Goal: Task Accomplishment & Management: Use online tool/utility

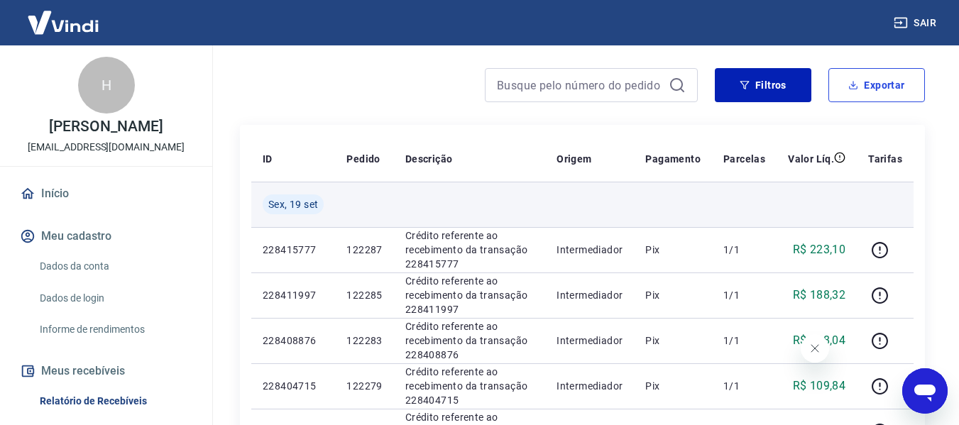
scroll to position [142, 0]
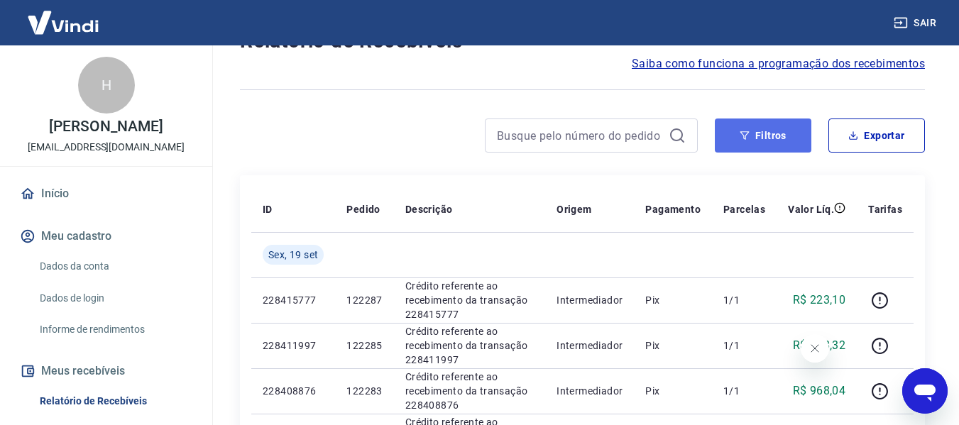
click at [738, 146] on button "Filtros" at bounding box center [763, 136] width 97 height 34
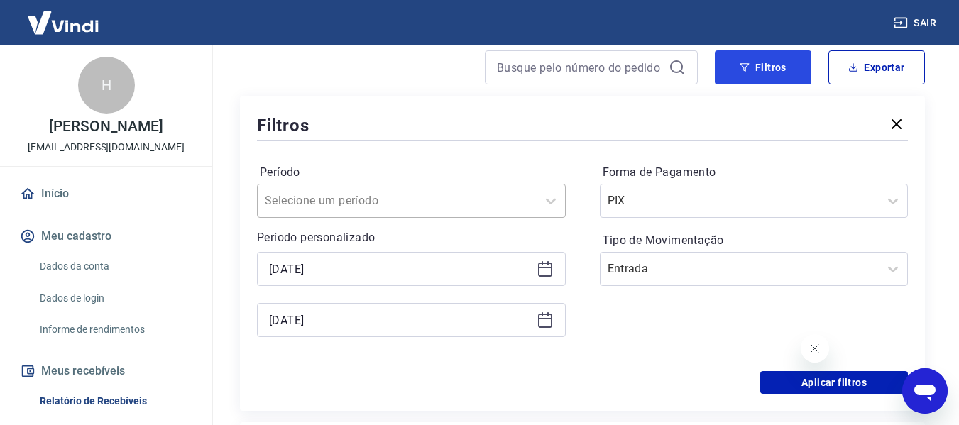
scroll to position [284, 0]
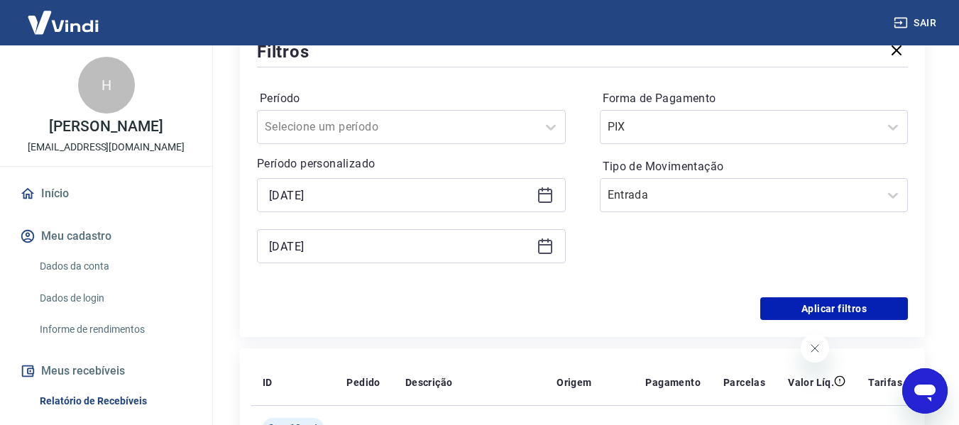
click at [549, 197] on icon at bounding box center [545, 195] width 17 height 17
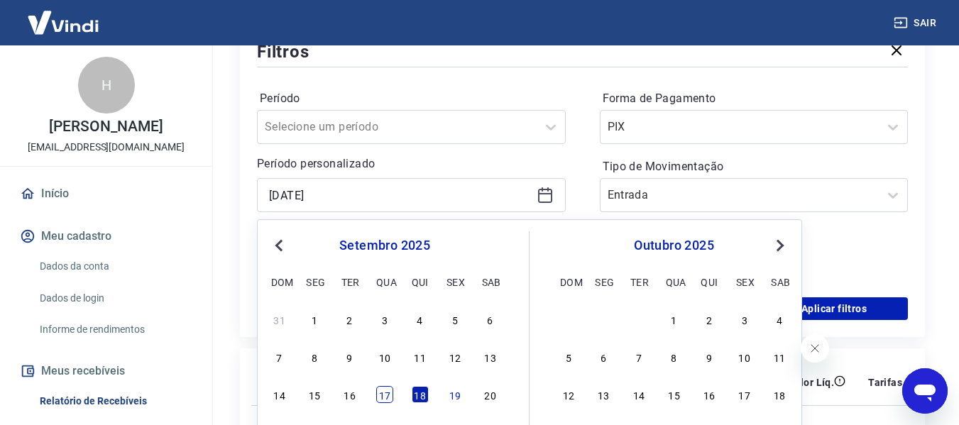
click at [389, 396] on div "17" at bounding box center [384, 394] width 17 height 17
type input "[DATE]"
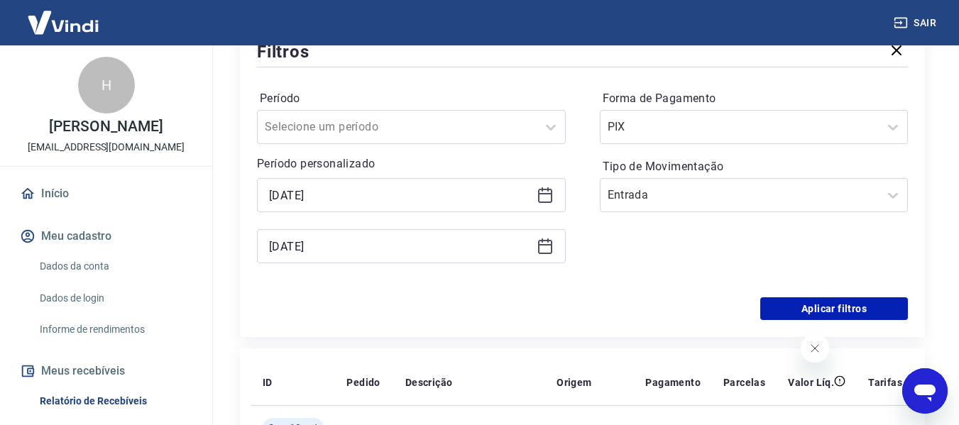
click at [548, 246] on icon at bounding box center [545, 246] width 17 height 17
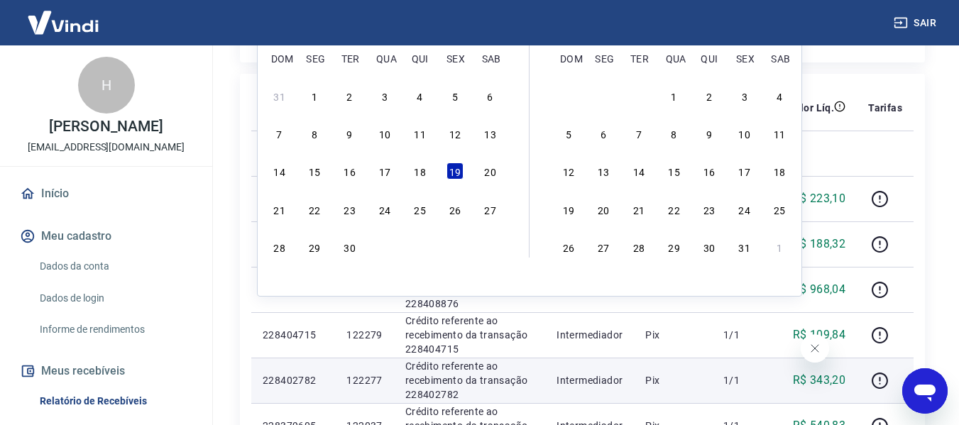
scroll to position [568, 0]
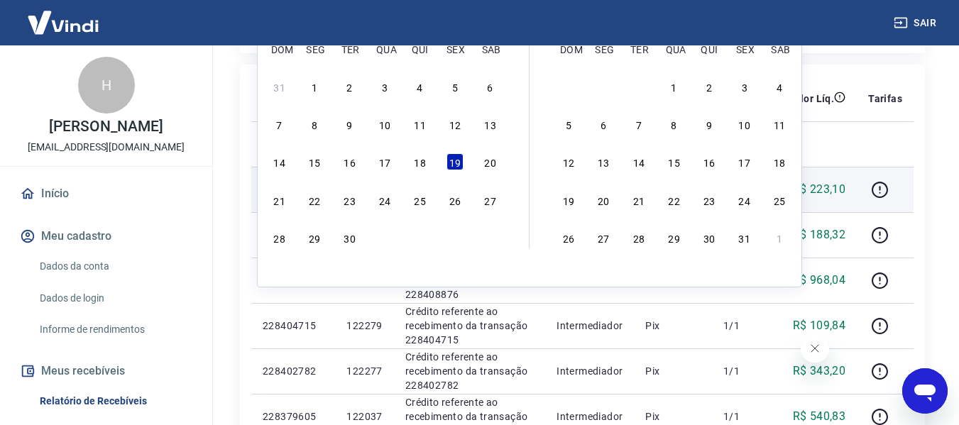
drag, startPoint x: 460, startPoint y: 158, endPoint x: 434, endPoint y: 180, distance: 33.8
click at [460, 159] on div "19" at bounding box center [455, 161] width 17 height 17
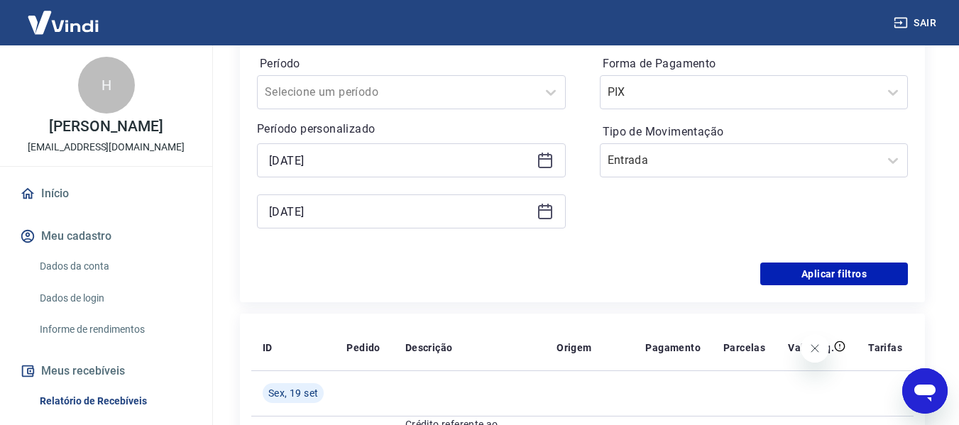
scroll to position [284, 0]
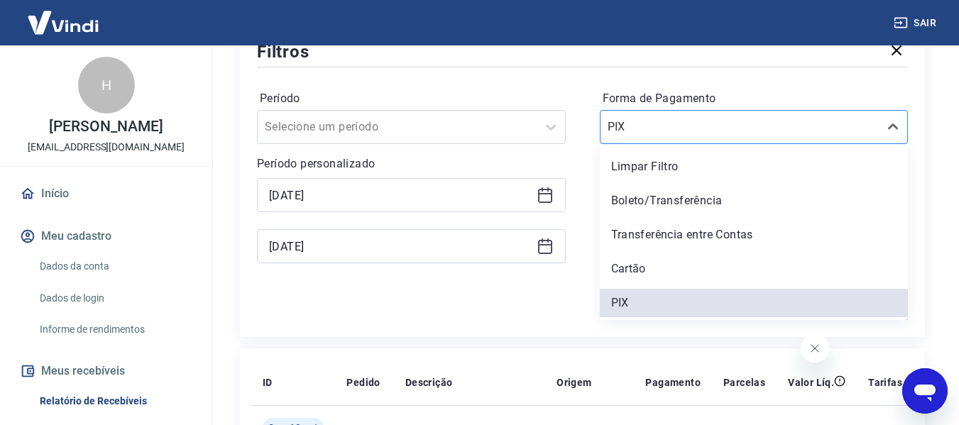
click at [767, 134] on div at bounding box center [740, 127] width 265 height 20
click at [655, 202] on div "Boleto/Transferência" at bounding box center [754, 201] width 309 height 28
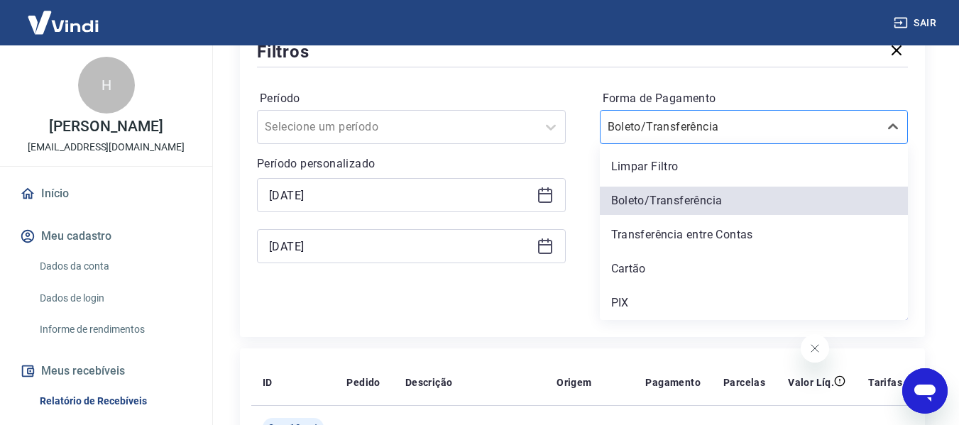
click at [737, 133] on div at bounding box center [740, 127] width 265 height 20
click at [654, 263] on div "Cartão" at bounding box center [754, 269] width 309 height 28
click at [656, 266] on div "Forma de Pagamento option Boleto/Transferência, selected. option Cartão focused…" at bounding box center [754, 183] width 309 height 193
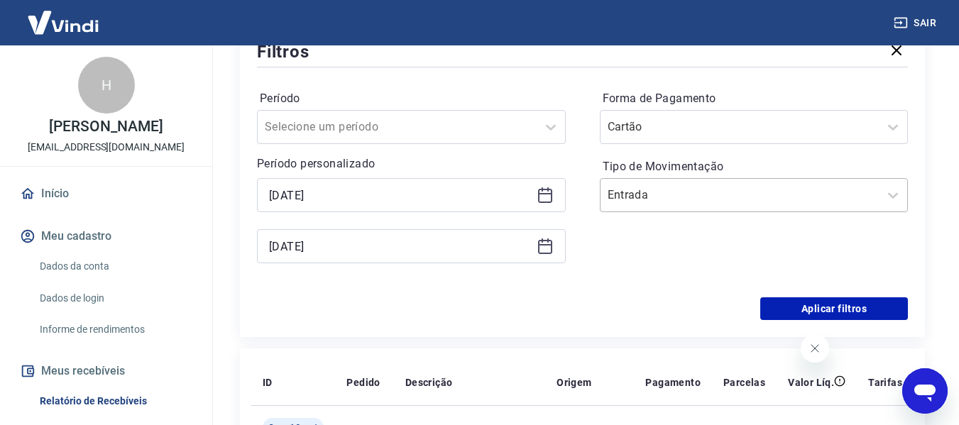
click at [721, 196] on input "Tipo de Movimentação" at bounding box center [679, 195] width 143 height 17
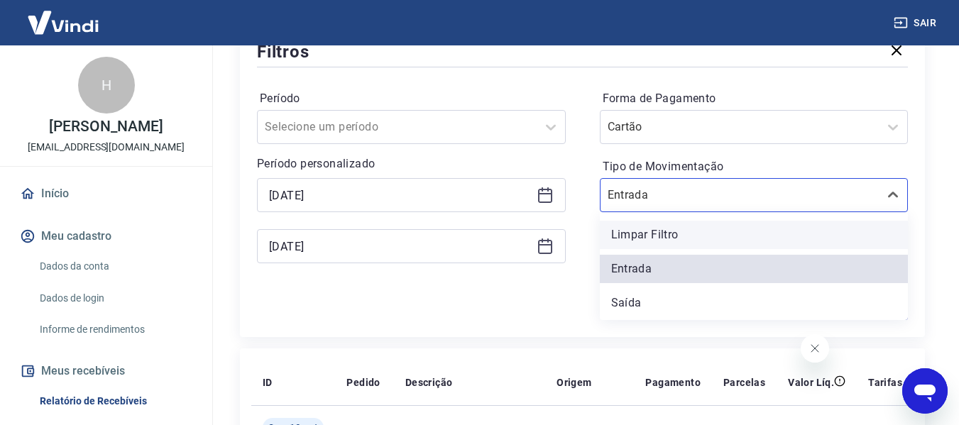
click at [650, 235] on div "Limpar Filtro" at bounding box center [754, 235] width 309 height 28
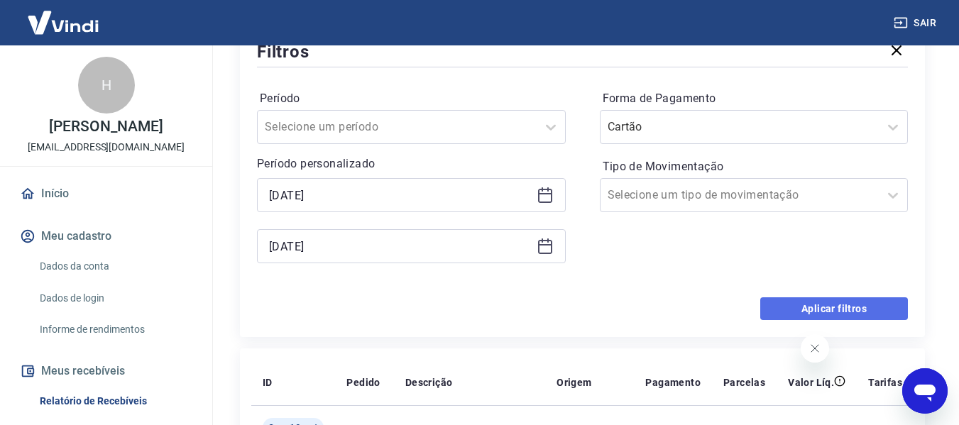
click at [782, 302] on button "Aplicar filtros" at bounding box center [834, 308] width 148 height 23
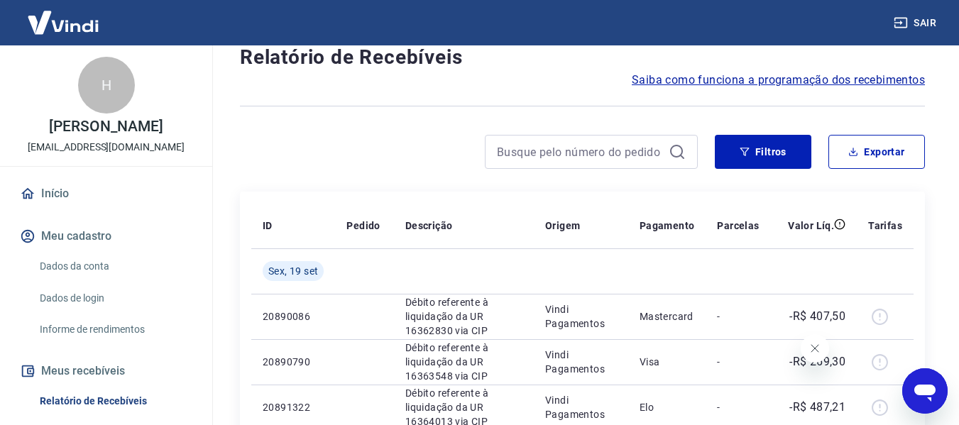
scroll to position [72, 0]
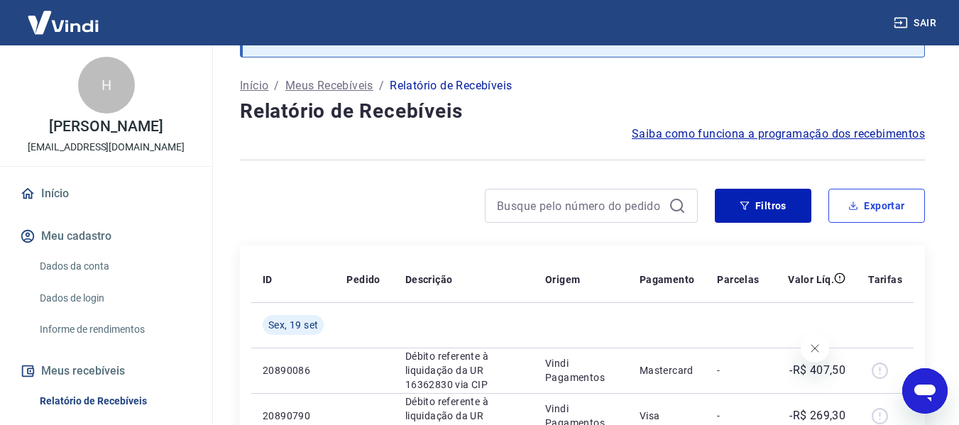
click at [884, 212] on button "Exportar" at bounding box center [876, 206] width 97 height 34
type input "[DATE]"
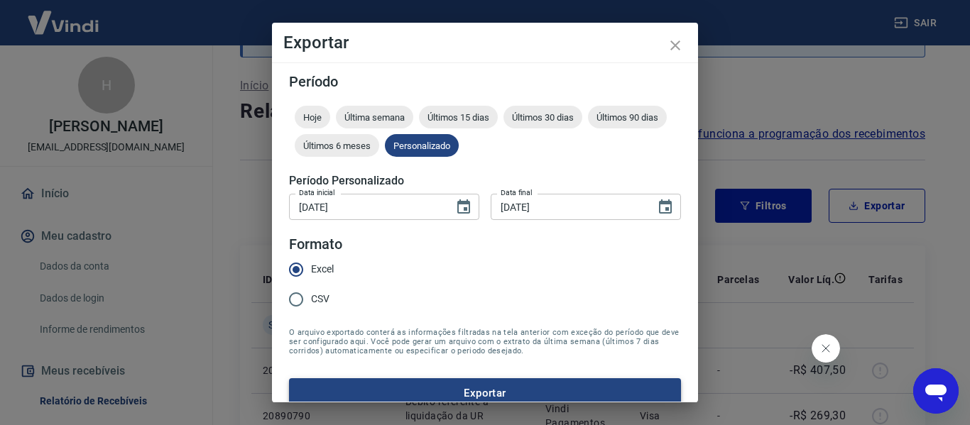
click at [431, 393] on button "Exportar" at bounding box center [485, 393] width 392 height 30
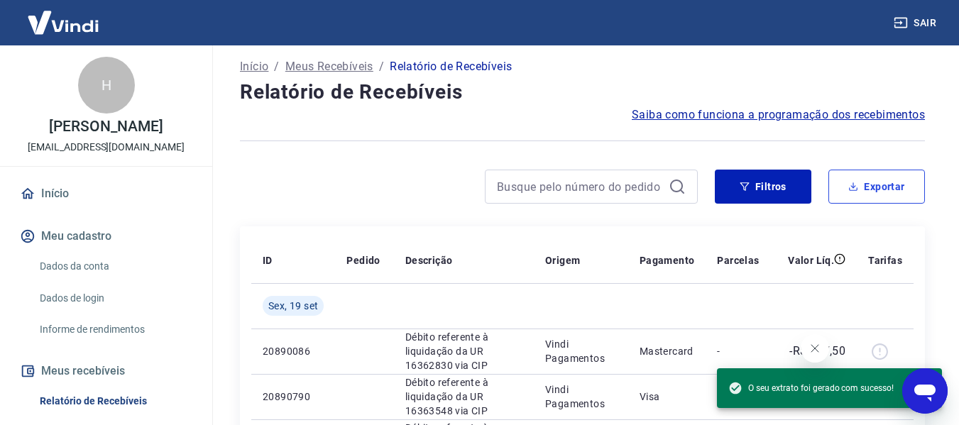
scroll to position [356, 0]
